Goal: Task Accomplishment & Management: Manage account settings

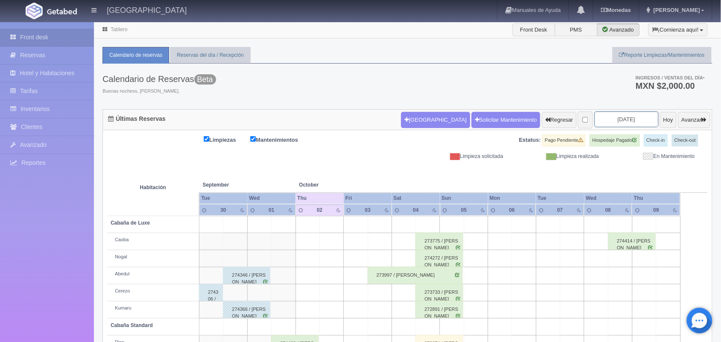
click at [594, 120] on input "2025-10-02" at bounding box center [626, 119] width 64 height 16
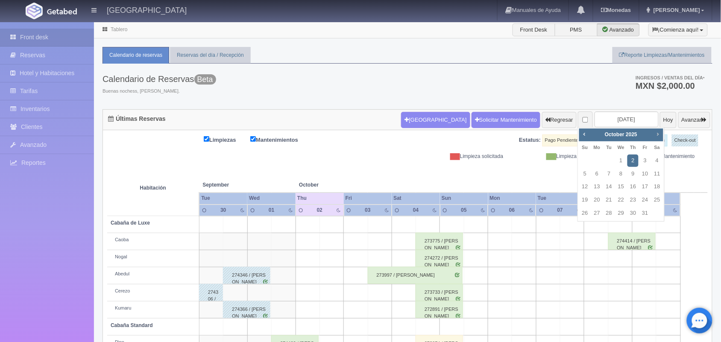
click at [656, 131] on span "Next" at bounding box center [657, 134] width 7 height 7
click at [654, 176] on link "8" at bounding box center [657, 174] width 11 height 12
type input "2025-11-08"
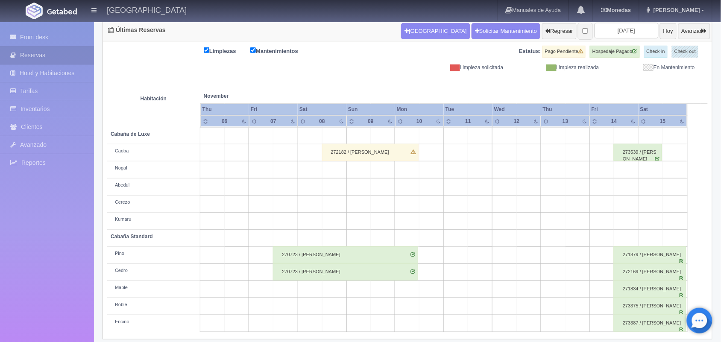
scroll to position [97, 0]
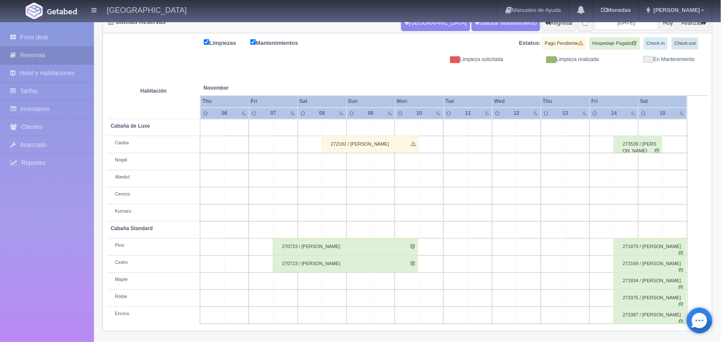
click at [720, 204] on html "[GEOGRAPHIC_DATA] Manuales de Ayuda Actualizaciones recientes [GEOGRAPHIC_DATA]…" at bounding box center [360, 74] width 721 height 342
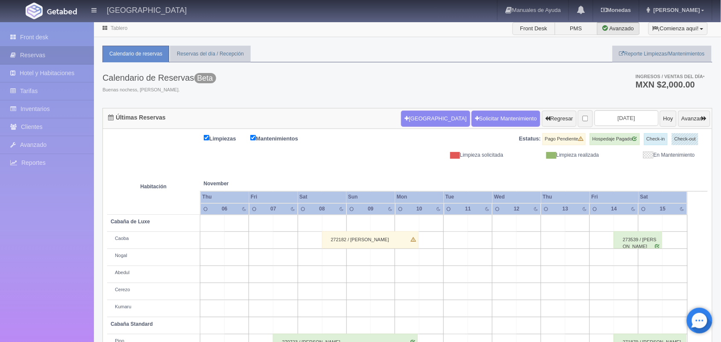
scroll to position [0, 0]
click at [611, 123] on input "2025-11-08" at bounding box center [626, 119] width 64 height 16
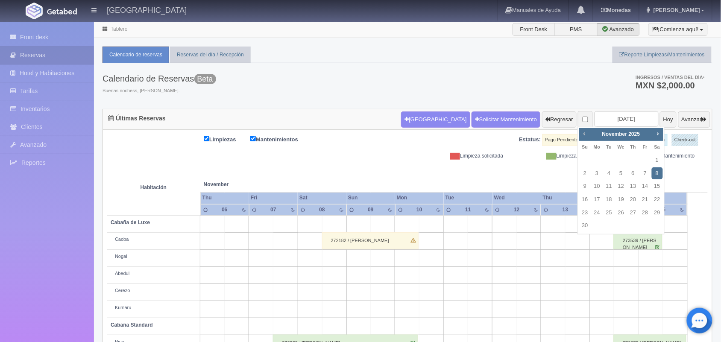
click at [581, 135] on span "Prev" at bounding box center [584, 133] width 7 height 7
click at [654, 158] on link "4" at bounding box center [657, 160] width 11 height 12
type input "[DATE]"
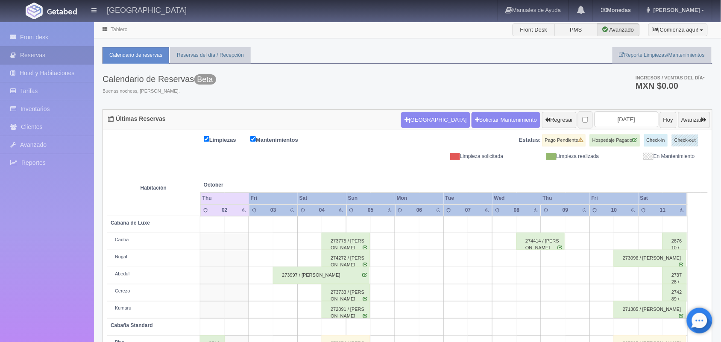
scroll to position [97, 0]
